Goal: Task Accomplishment & Management: Manage account settings

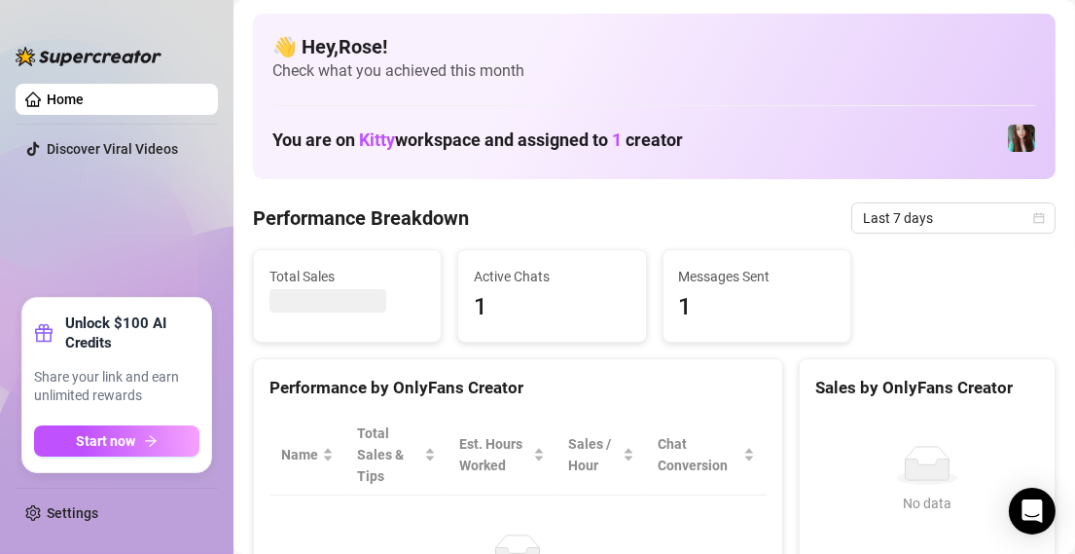
scroll to position [144, 0]
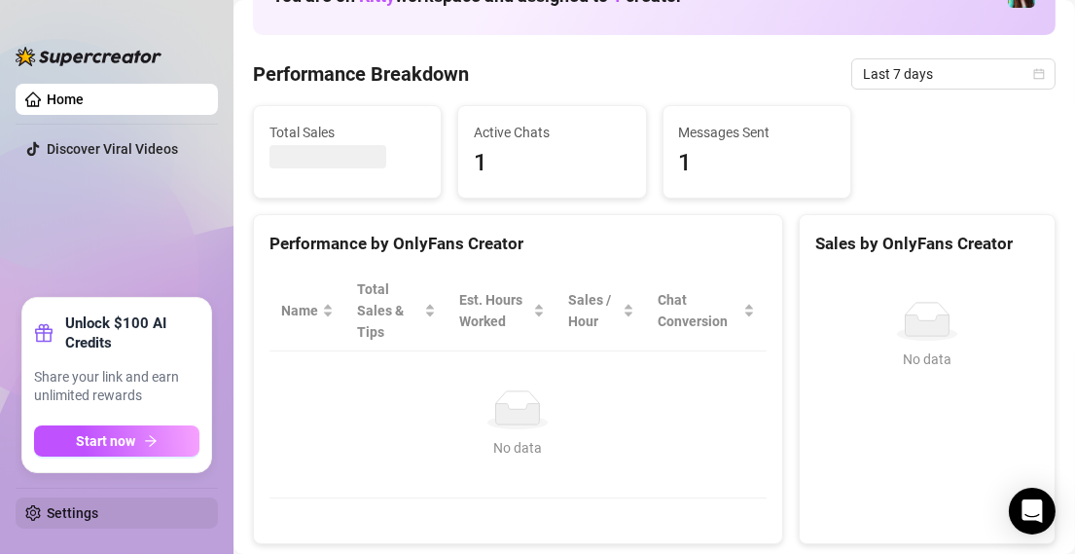
click at [78, 515] on link "Settings" at bounding box center [73, 513] width 52 height 16
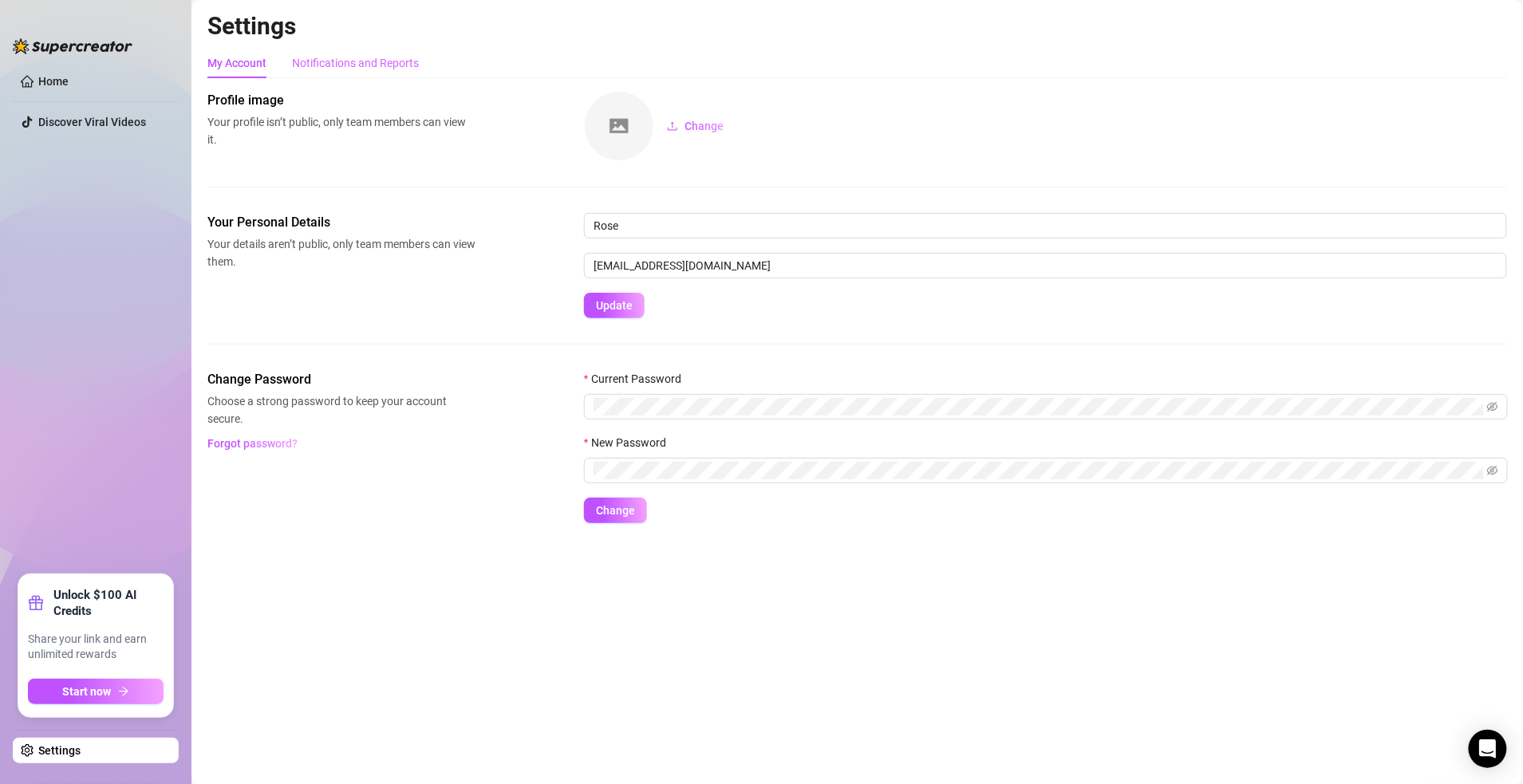
click at [345, 52] on div "Notifications and Reports" at bounding box center [355, 62] width 127 height 30
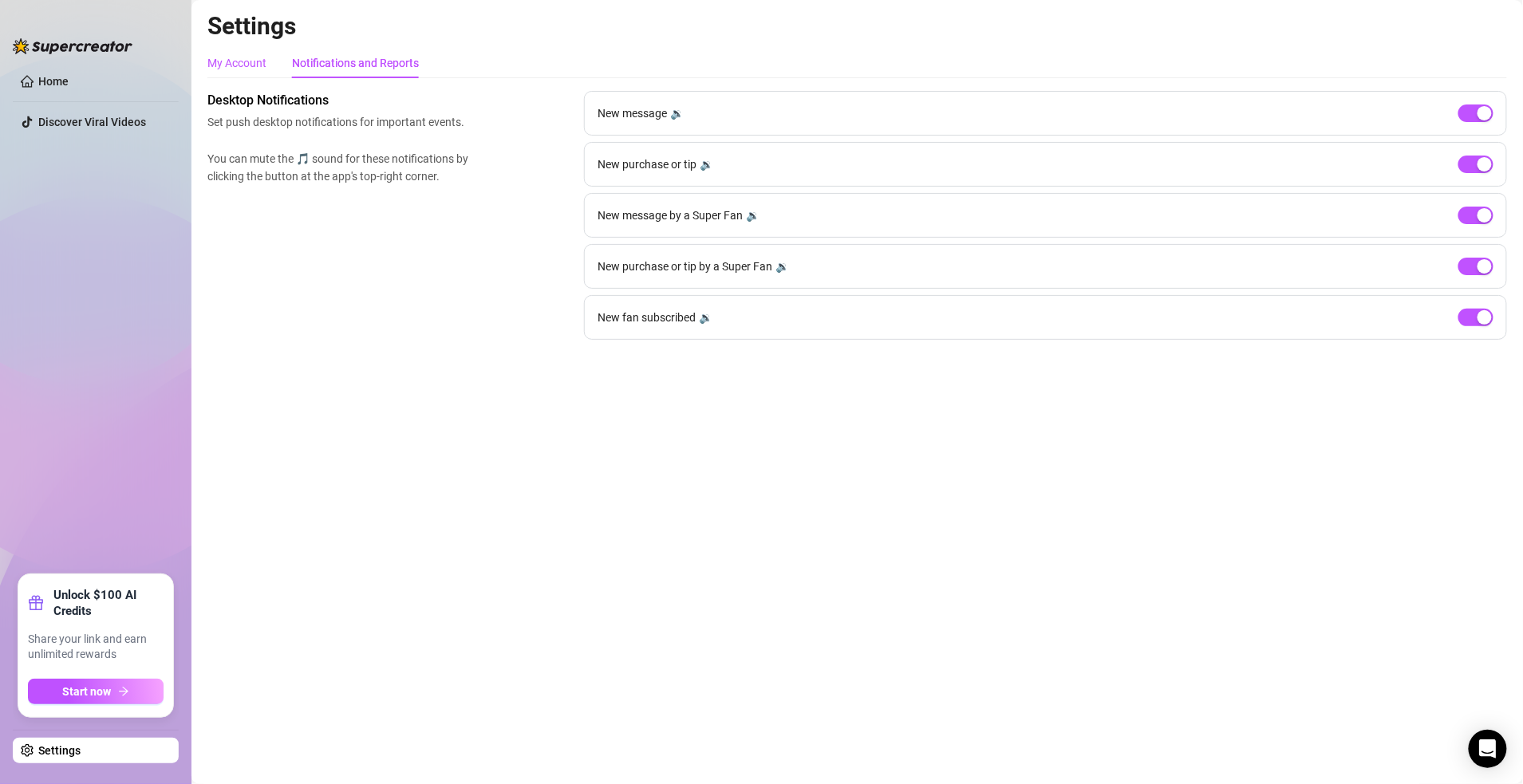
click at [235, 70] on div "My Account" at bounding box center [237, 62] width 59 height 17
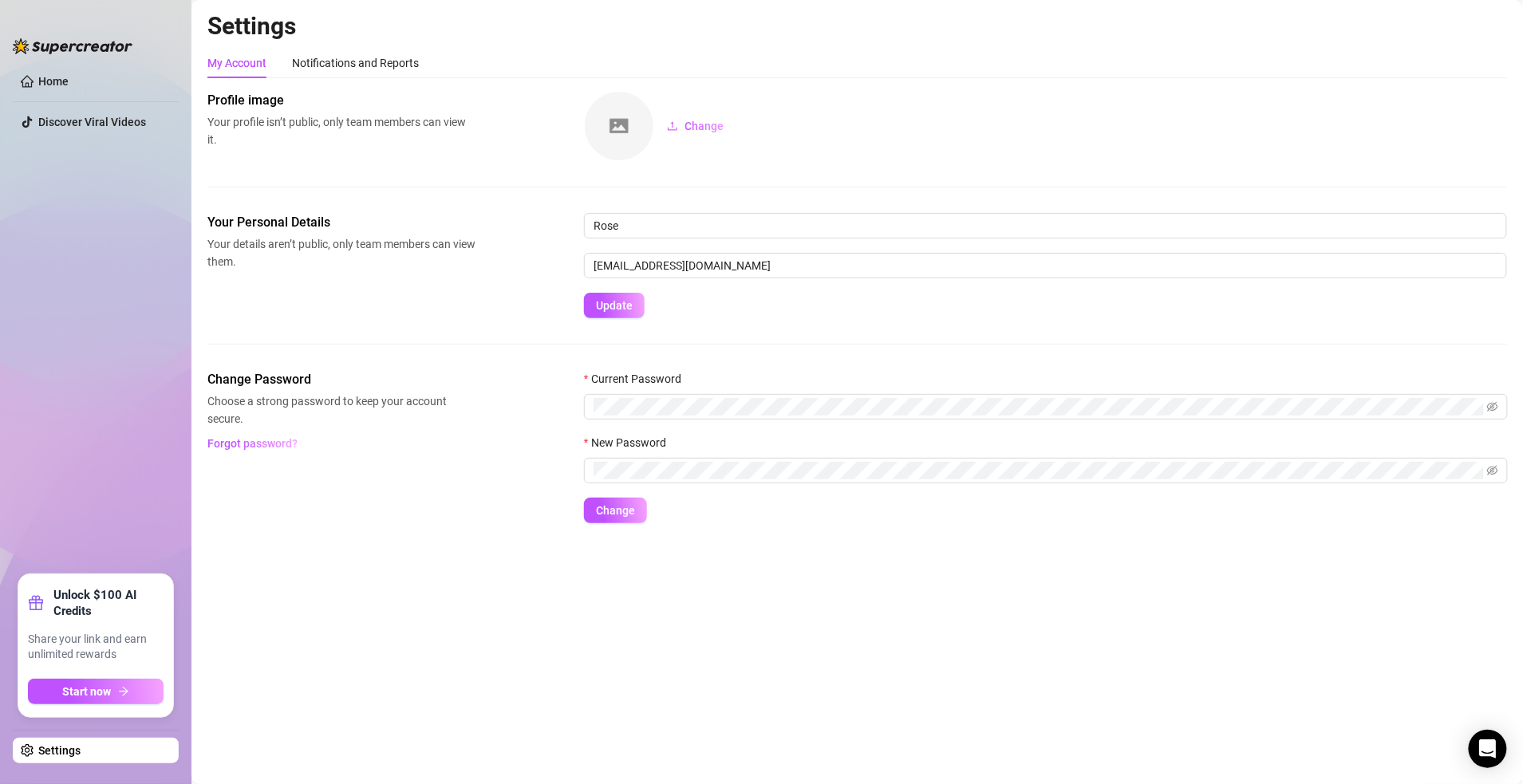
click at [75, 453] on link "Settings" at bounding box center [60, 750] width 43 height 13
click at [70, 453] on link "Settings" at bounding box center [60, 750] width 43 height 13
click at [53, 453] on link "Settings" at bounding box center [60, 750] width 43 height 13
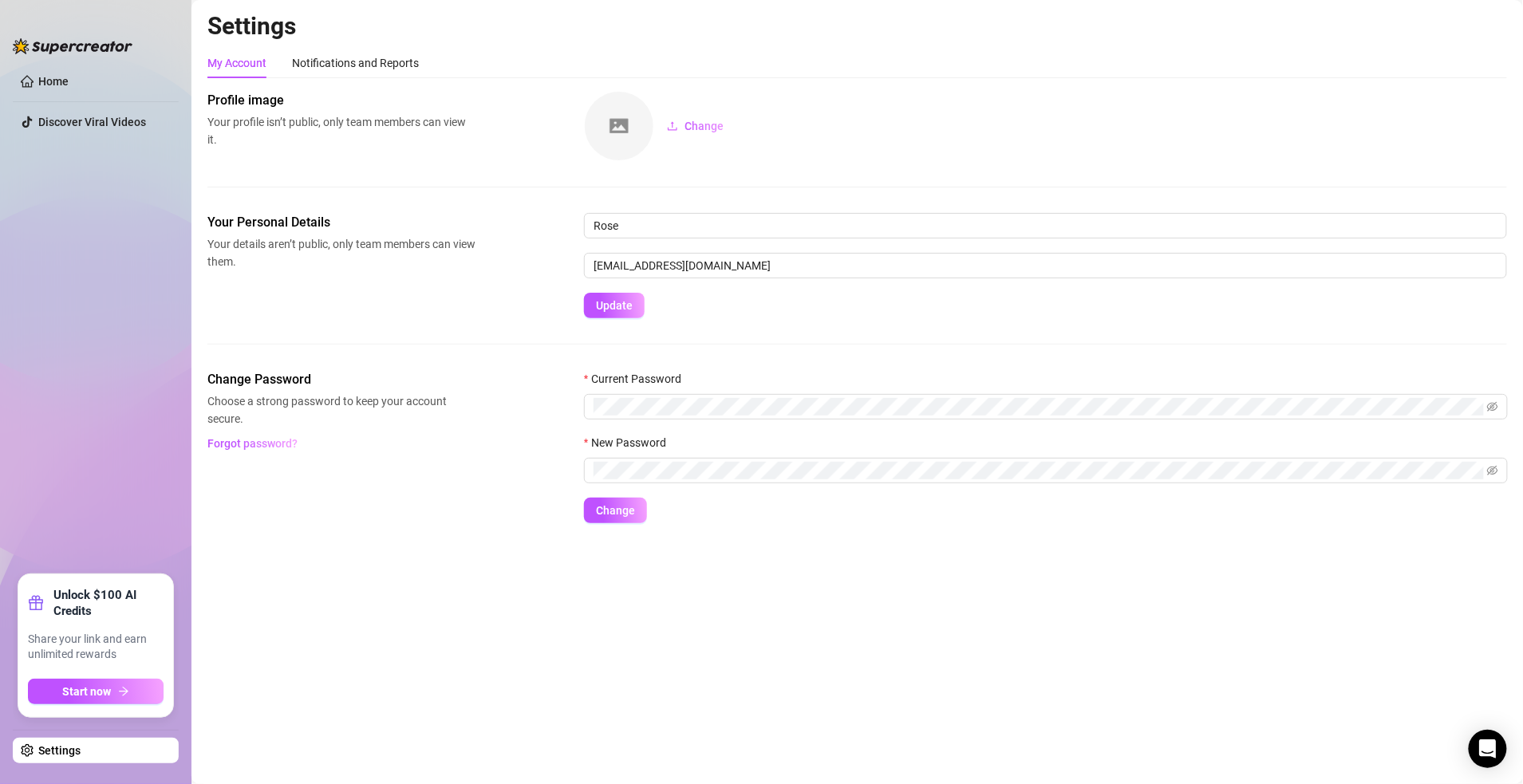
click at [53, 453] on link "Settings" at bounding box center [60, 750] width 43 height 13
